Goal: Information Seeking & Learning: Check status

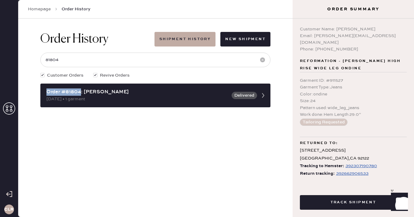
click at [8, 104] on icon at bounding box center [9, 108] width 12 height 12
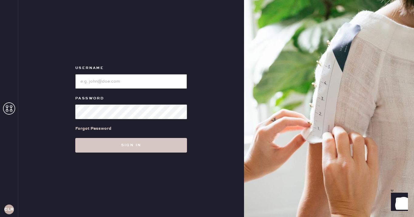
type input "[EMAIL_ADDRESS][DOMAIN_NAME]"
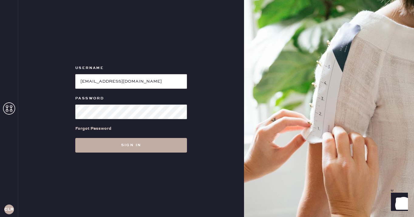
click at [132, 148] on button "Sign in" at bounding box center [131, 145] width 112 height 15
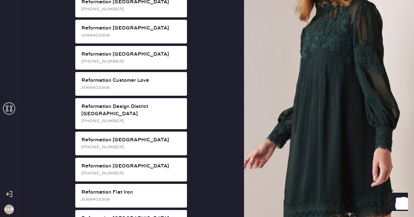
scroll to position [231, 0]
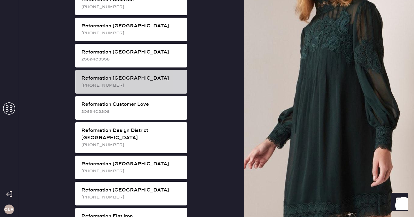
click at [140, 82] on div "[PHONE_NUMBER]" at bounding box center [131, 85] width 101 height 7
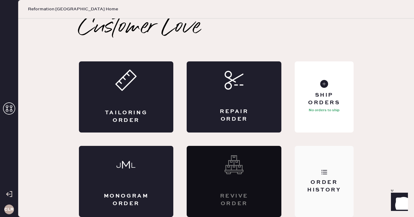
click at [322, 170] on icon at bounding box center [324, 172] width 6 height 6
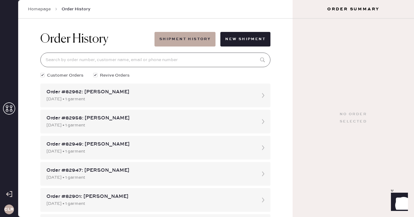
click at [169, 58] on input at bounding box center [155, 60] width 230 height 15
paste input "83043"
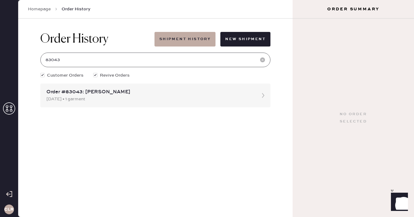
click at [157, 60] on input "83043" at bounding box center [155, 60] width 230 height 15
type input "83043"
click at [100, 93] on div "Order #83043: [PERSON_NAME]" at bounding box center [149, 91] width 207 height 7
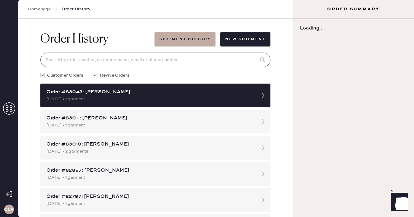
click at [119, 63] on input at bounding box center [155, 60] width 230 height 15
paste input "83043"
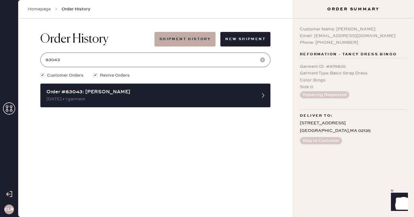
type input "83043"
click at [7, 109] on use at bounding box center [9, 108] width 12 height 12
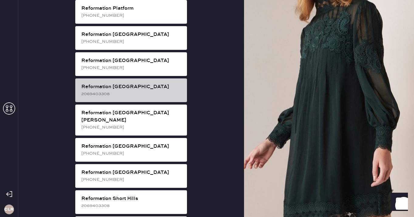
scroll to position [922, 0]
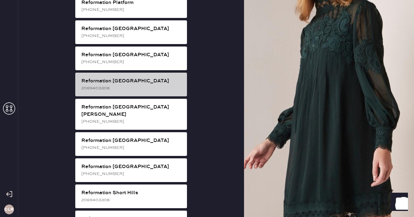
click at [141, 77] on div "Reformation [GEOGRAPHIC_DATA]" at bounding box center [131, 80] width 101 height 7
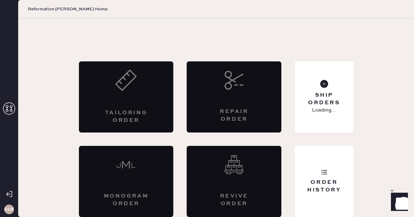
scroll to position [3, 0]
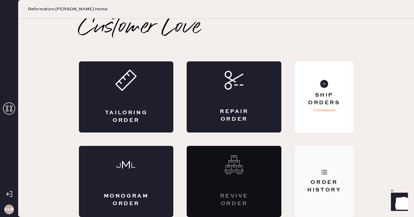
click at [330, 163] on div "Order History" at bounding box center [324, 181] width 59 height 71
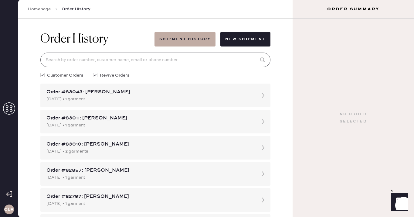
click at [170, 63] on input at bounding box center [155, 60] width 230 height 15
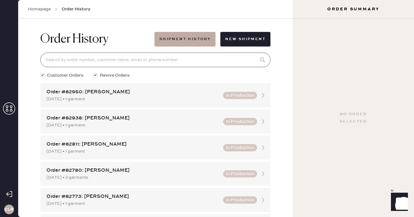
paste input "82771"
type input "82771"
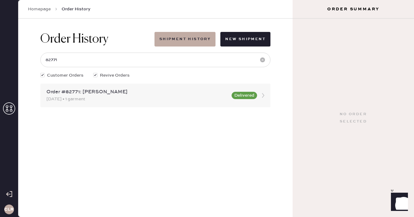
click at [106, 96] on div "[DATE] • 1 garment" at bounding box center [137, 99] width 182 height 7
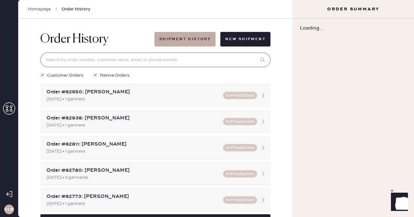
click at [115, 61] on input at bounding box center [155, 60] width 230 height 15
paste input "82771"
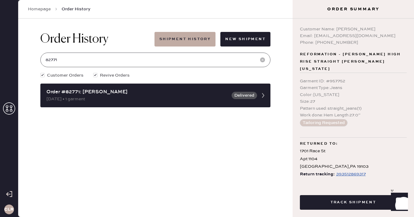
type input "82771"
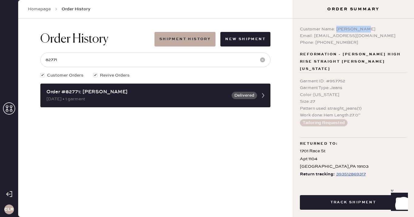
drag, startPoint x: 336, startPoint y: 29, endPoint x: 372, endPoint y: 29, distance: 35.8
click at [372, 29] on div "Customer Name: [PERSON_NAME]" at bounding box center [353, 29] width 107 height 7
copy div "[PERSON_NAME]"
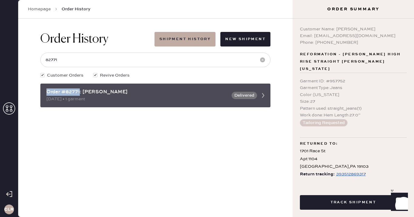
drag, startPoint x: 80, startPoint y: 93, endPoint x: 47, endPoint y: 92, distance: 32.8
click at [47, 92] on div "Order #82771: [PERSON_NAME]" at bounding box center [137, 91] width 182 height 7
copy div "Order #82771"
